Goal: Download file/media

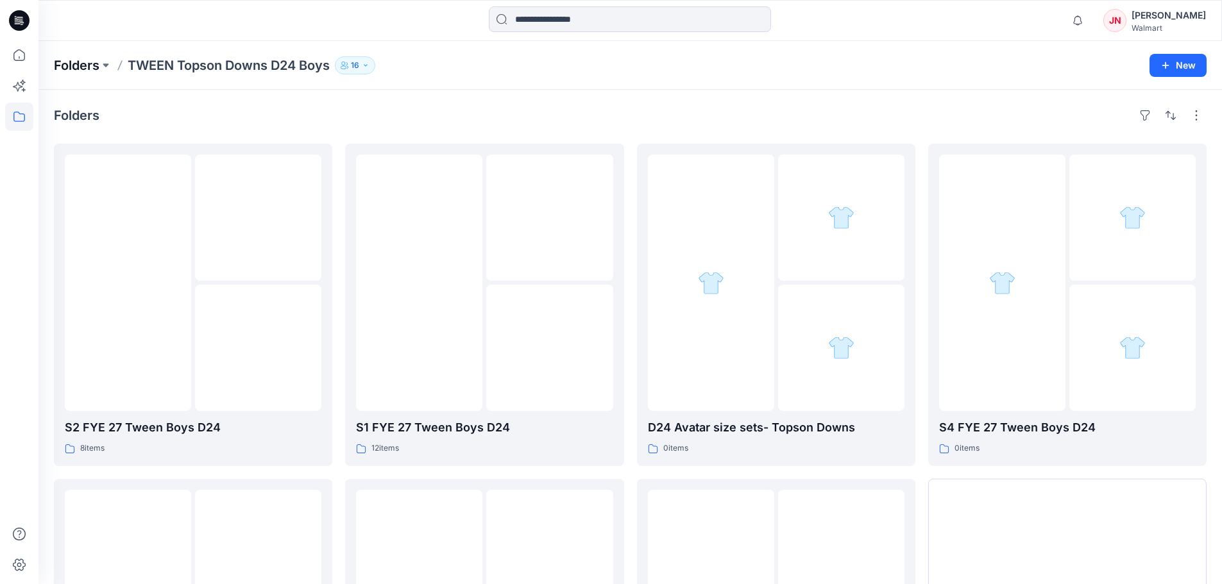
click at [63, 72] on p "Folders" at bounding box center [77, 65] width 46 height 18
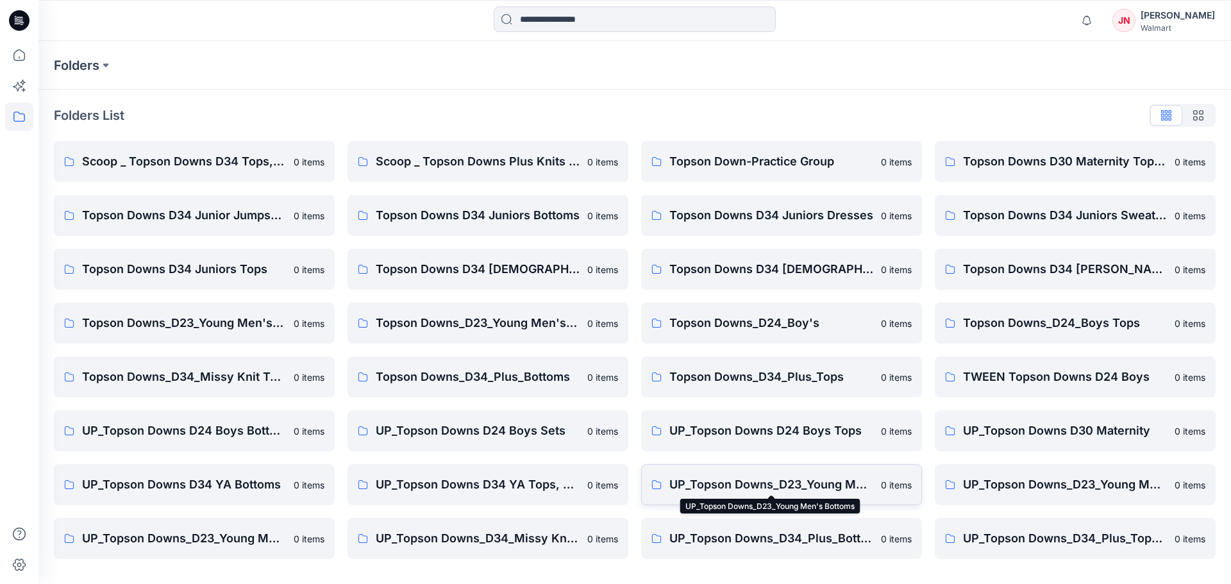
click at [715, 486] on p "UP_Topson Downs_D23_Young Men's Bottoms" at bounding box center [772, 485] width 204 height 18
click at [250, 534] on p "UP_Topson Downs_D23_Young Men's Tops" at bounding box center [184, 539] width 204 height 18
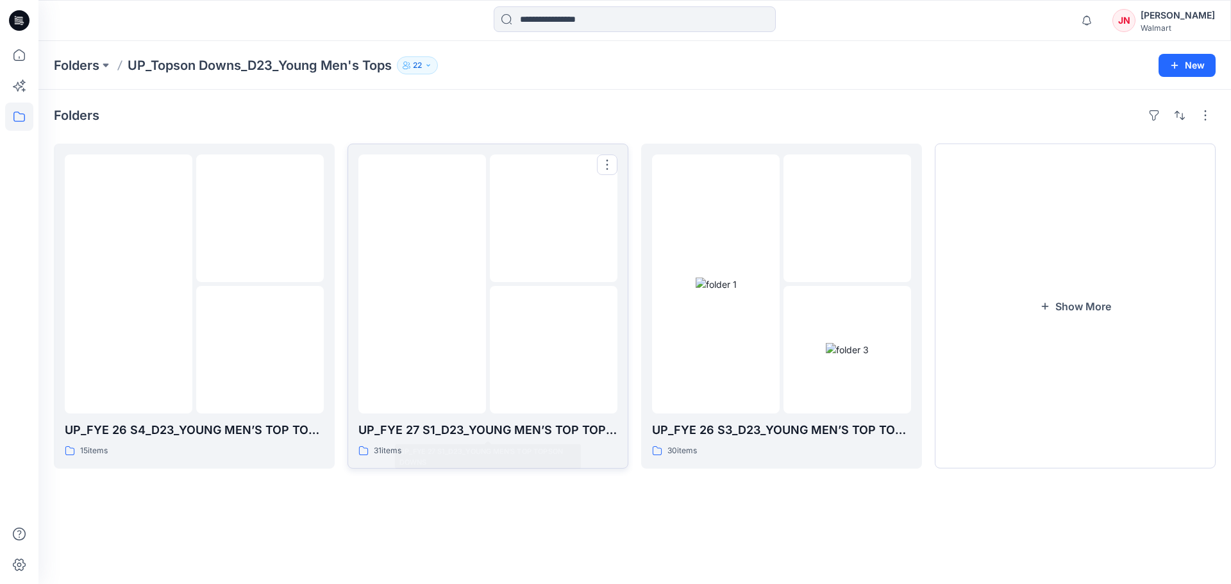
click at [487, 400] on div at bounding box center [488, 284] width 259 height 259
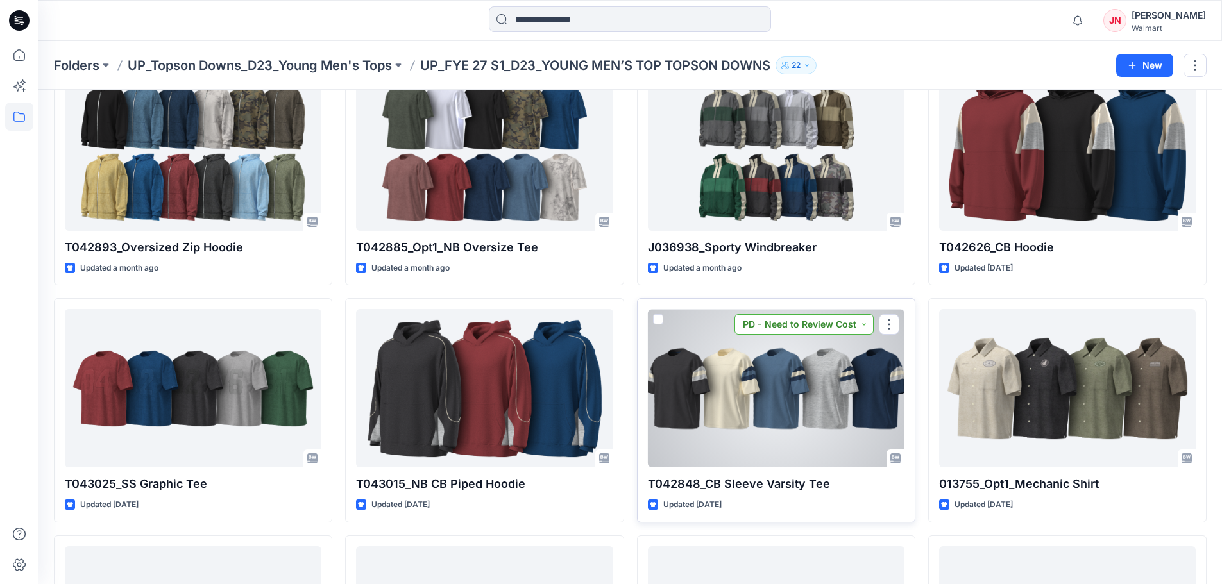
scroll to position [255, 0]
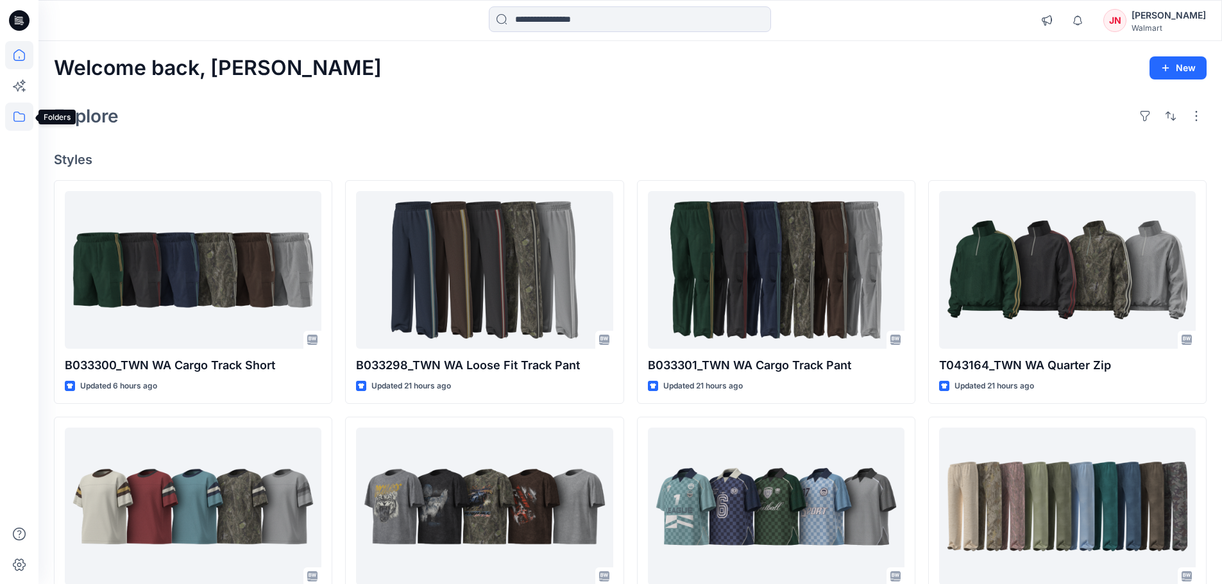
click at [19, 116] on icon at bounding box center [19, 117] width 28 height 28
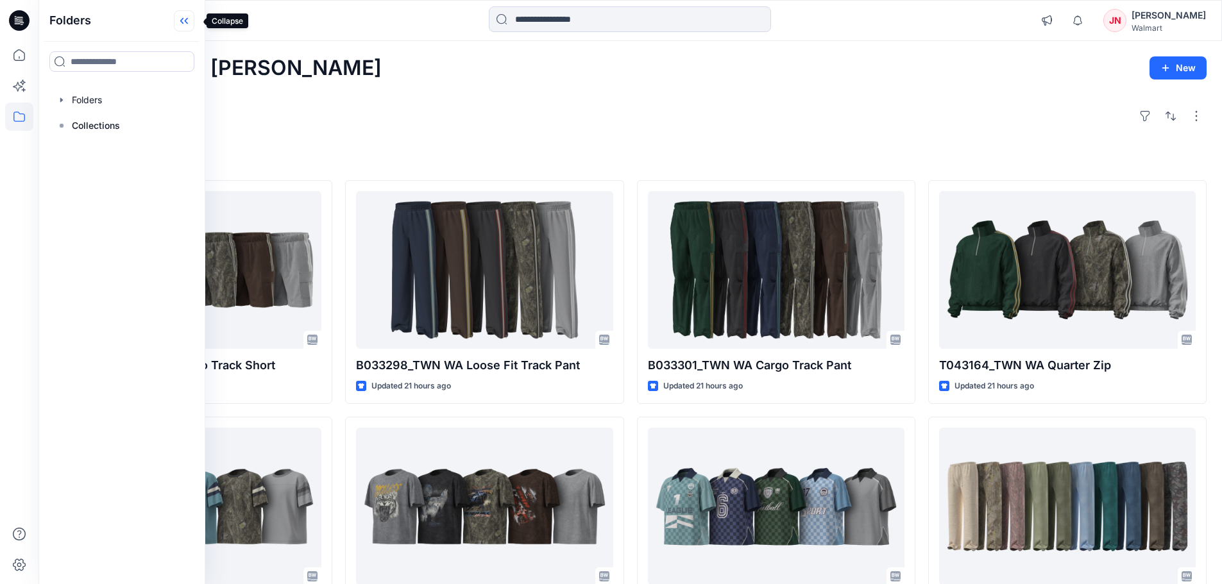
click at [191, 26] on icon at bounding box center [184, 20] width 21 height 21
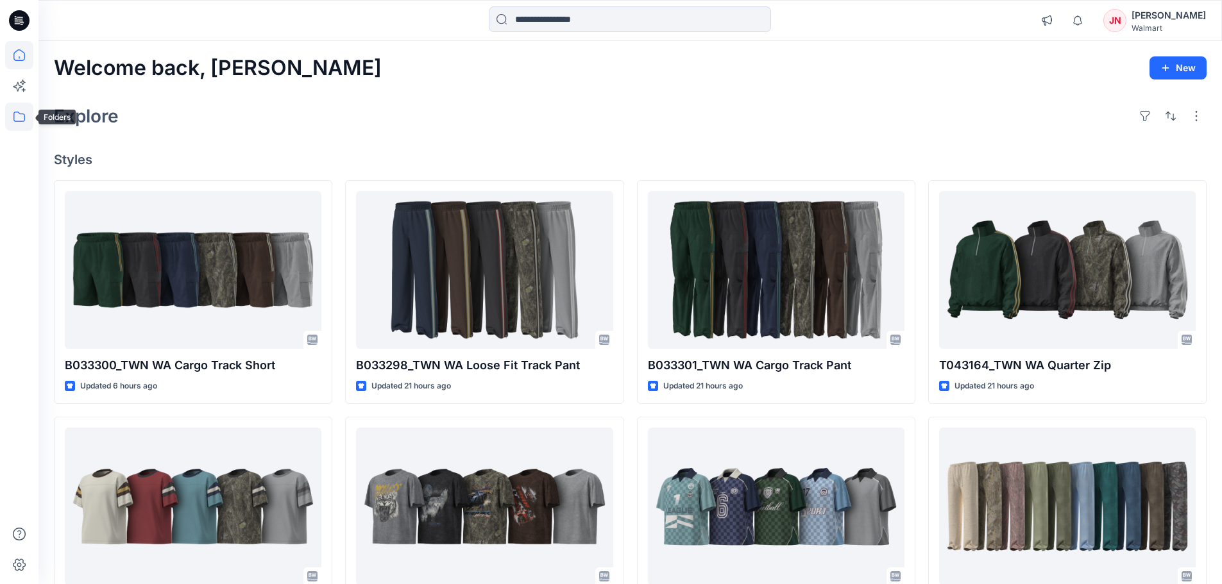
click at [9, 119] on icon at bounding box center [19, 117] width 28 height 28
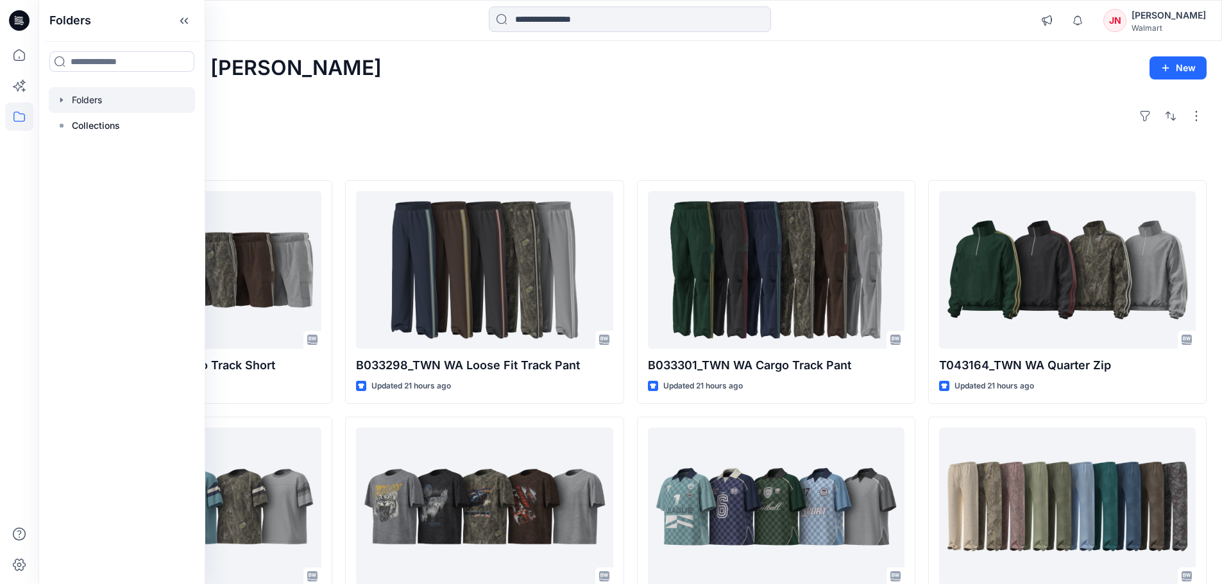
click at [106, 95] on div at bounding box center [122, 100] width 146 height 26
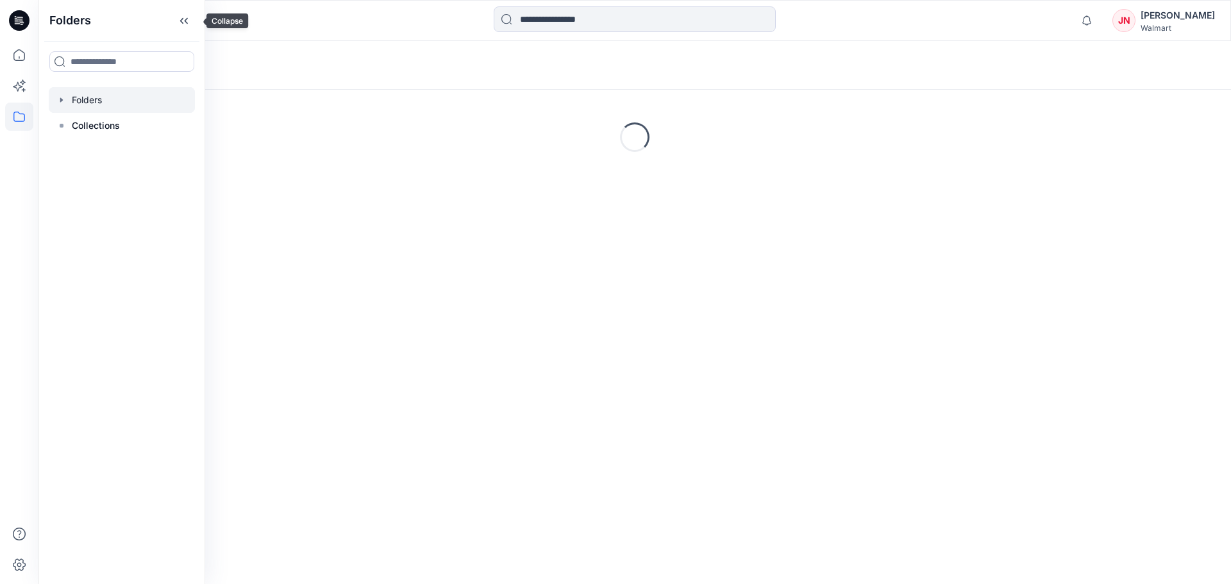
click at [194, 23] on icon at bounding box center [184, 20] width 21 height 21
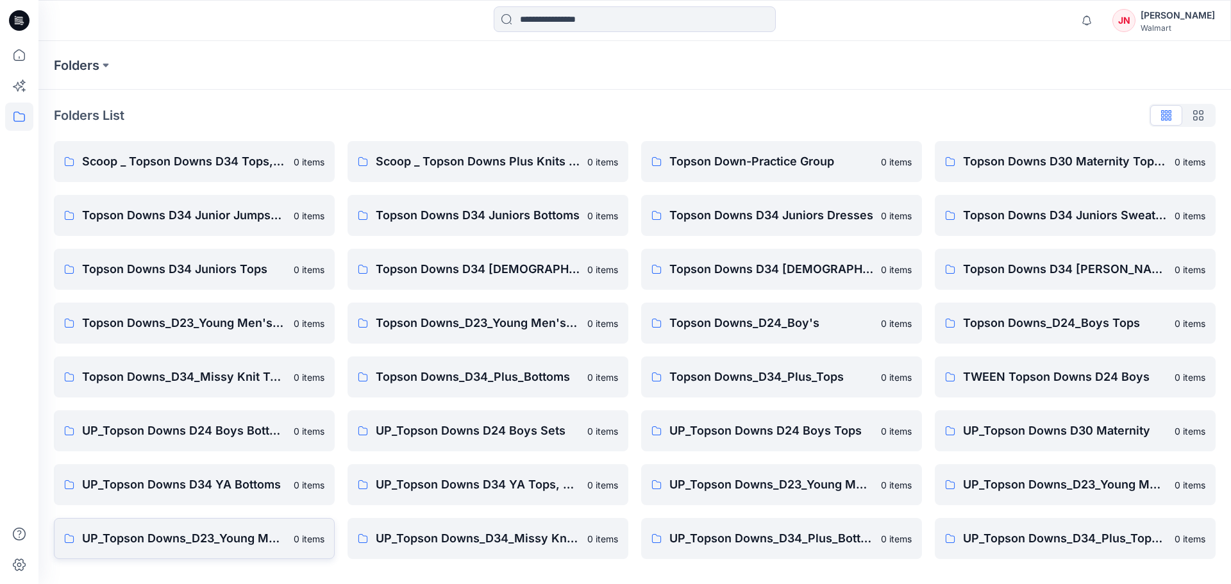
click at [237, 527] on link "UP_Topson Downs_D23_Young Men's Tops 0 items" at bounding box center [194, 538] width 281 height 41
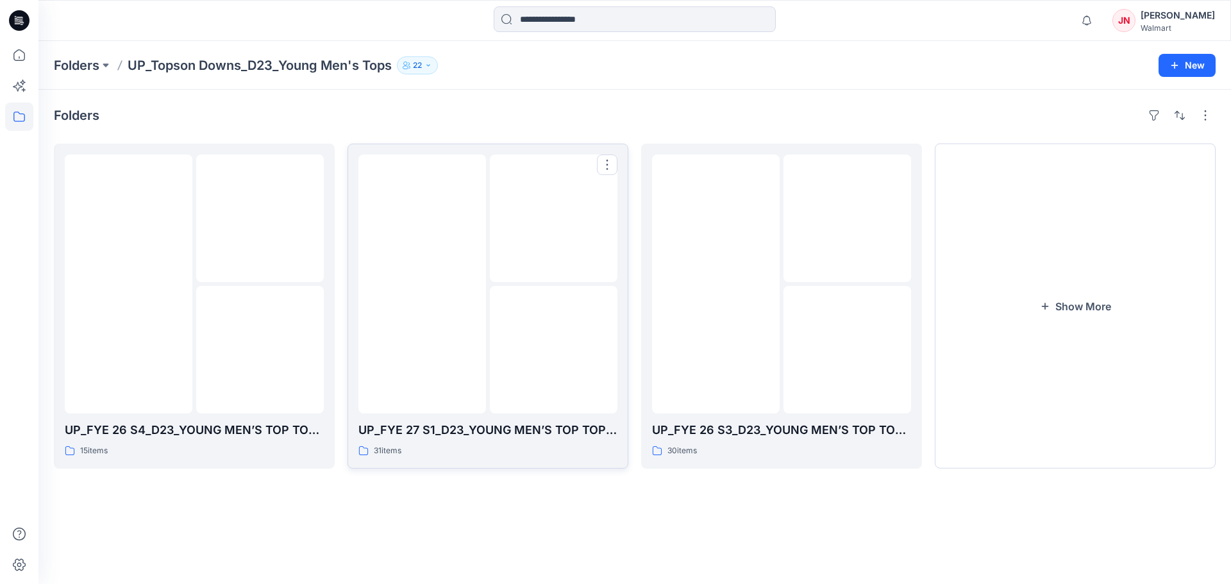
click at [462, 416] on div "UP_FYE 27 S1_D23_YOUNG MEN’S TOP TOPSON DOWNS 31 items" at bounding box center [488, 306] width 259 height 303
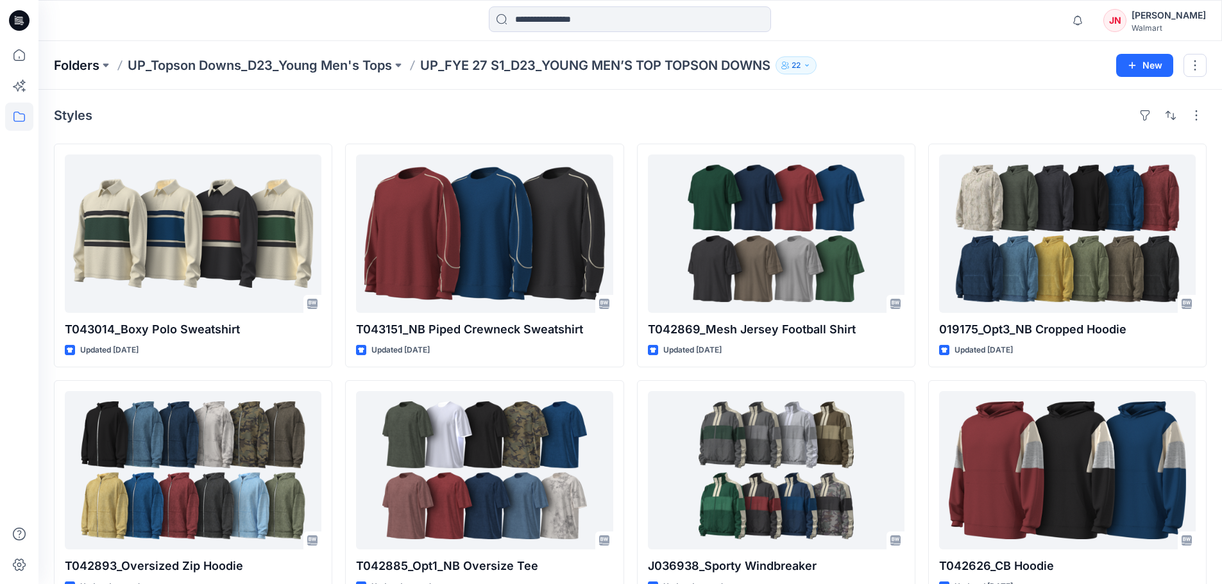
click at [70, 67] on p "Folders" at bounding box center [77, 65] width 46 height 18
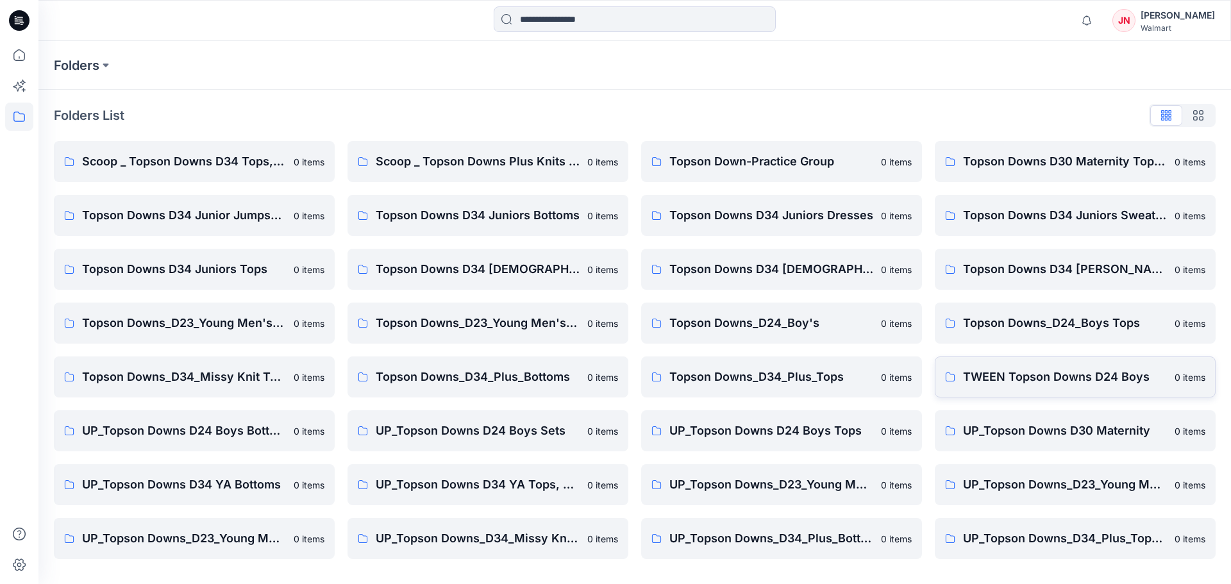
click at [1019, 368] on link "TWEEN Topson Downs D24 Boys 0 items" at bounding box center [1075, 377] width 281 height 41
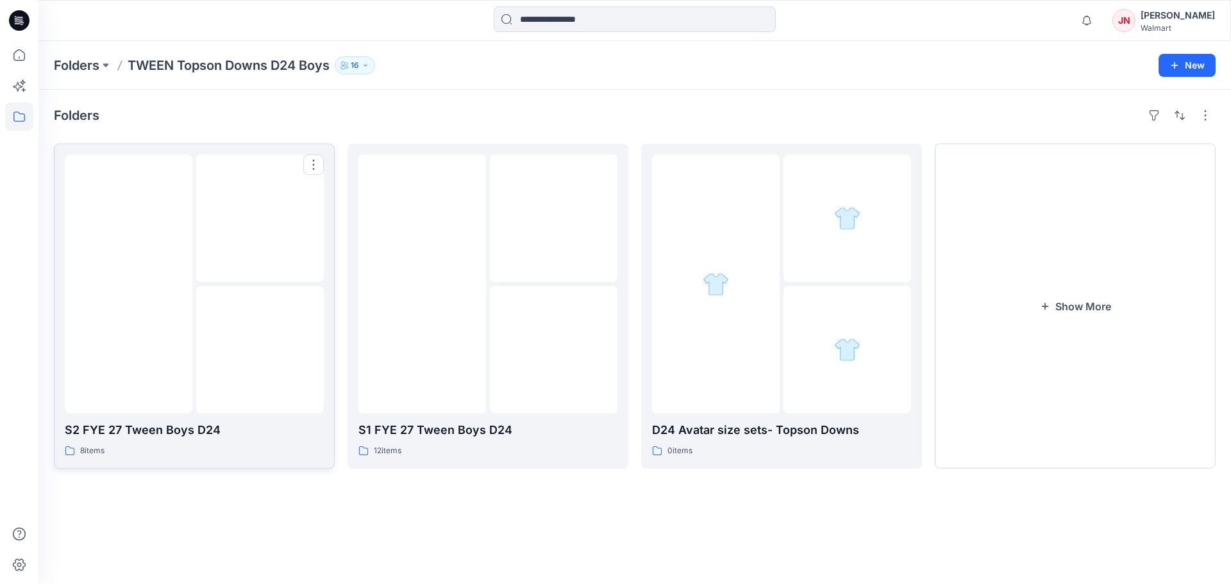
click at [260, 350] on img at bounding box center [260, 350] width 0 height 0
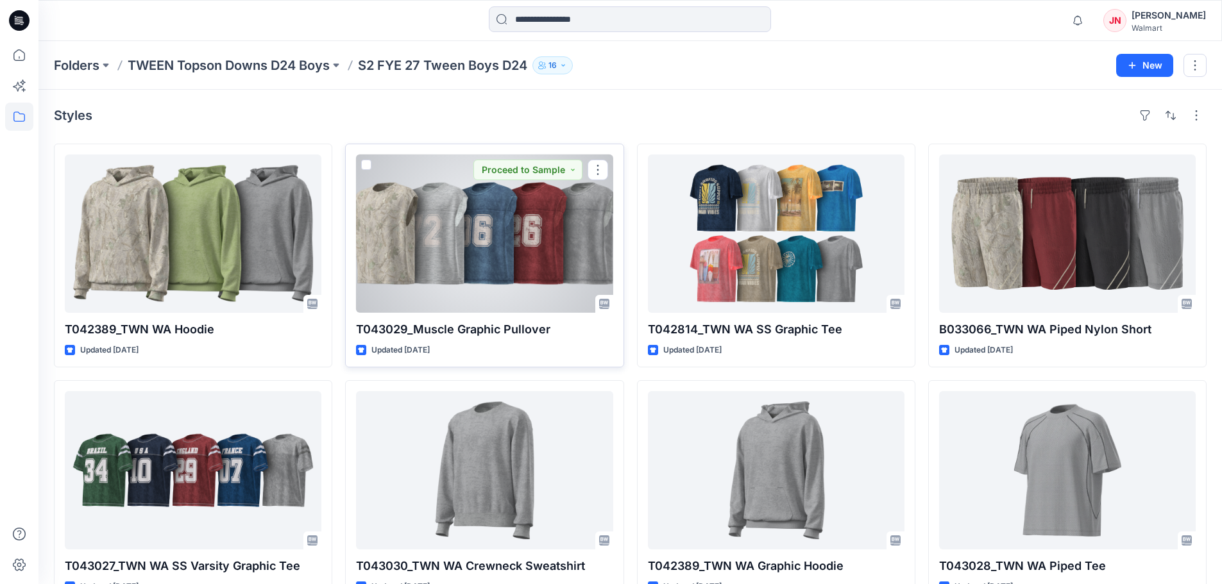
click at [475, 264] on div at bounding box center [484, 234] width 257 height 158
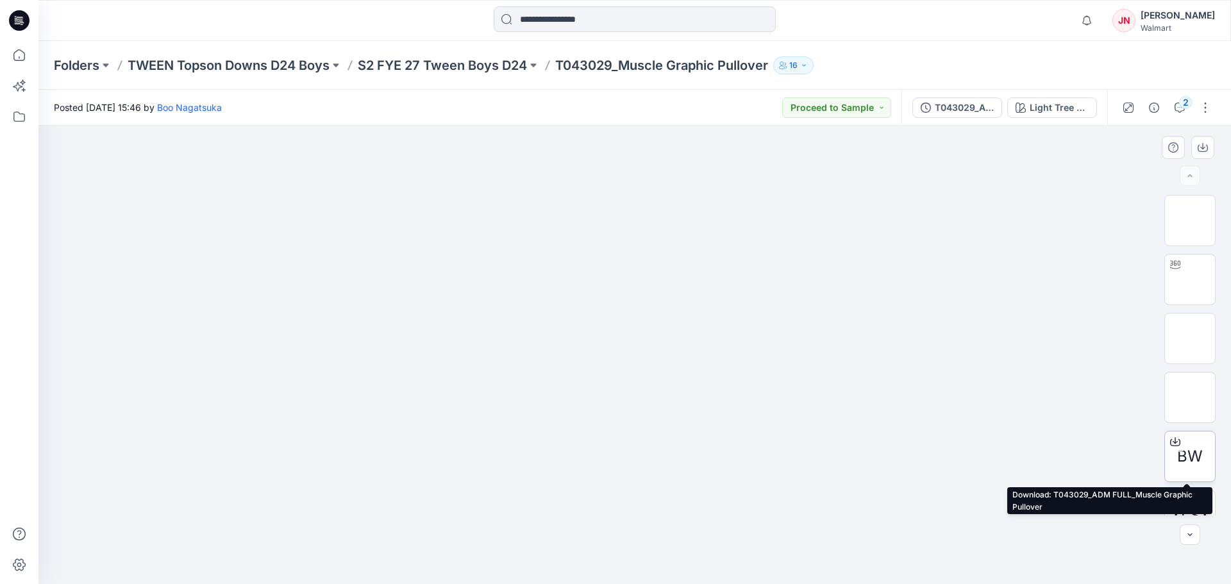
click at [1173, 439] on icon at bounding box center [1176, 442] width 10 height 10
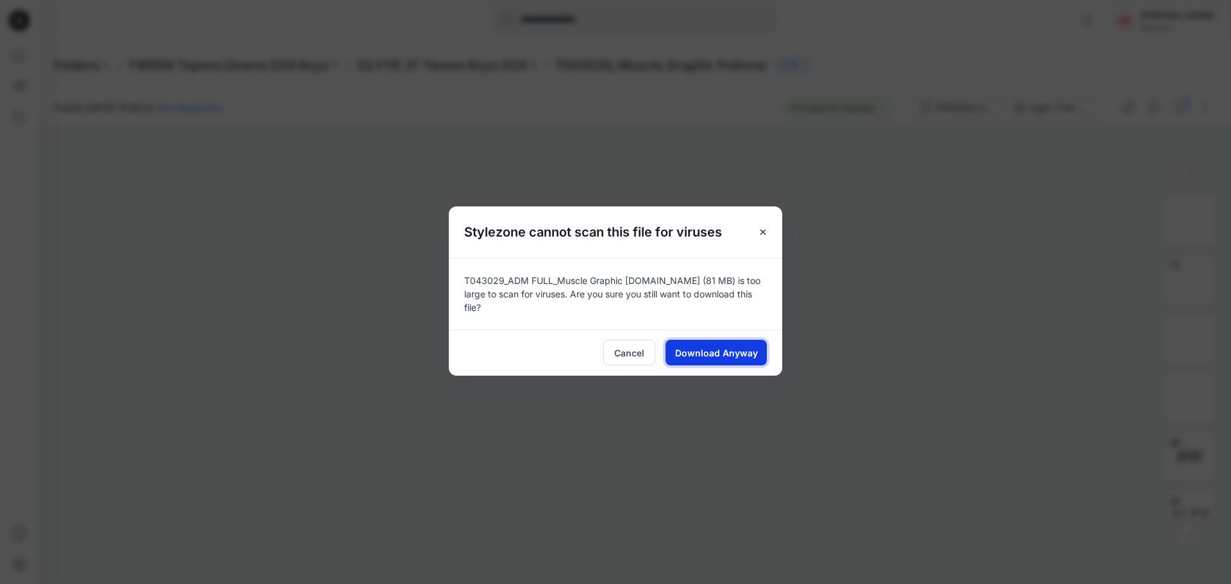
click at [720, 340] on button "Download Anyway" at bounding box center [716, 353] width 101 height 26
